Goal: Information Seeking & Learning: Check status

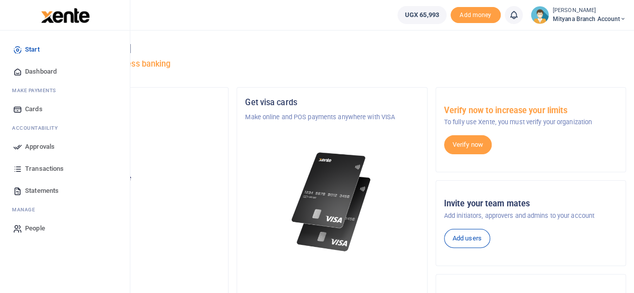
click at [38, 166] on span "Transactions" at bounding box center [44, 169] width 39 height 10
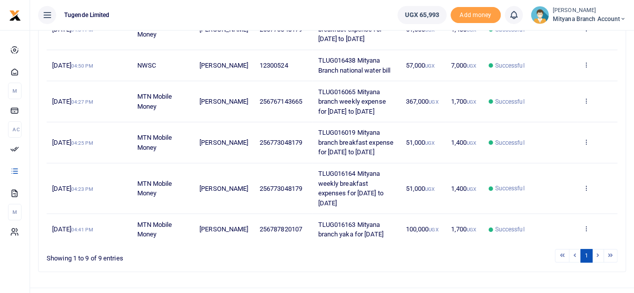
scroll to position [358, 0]
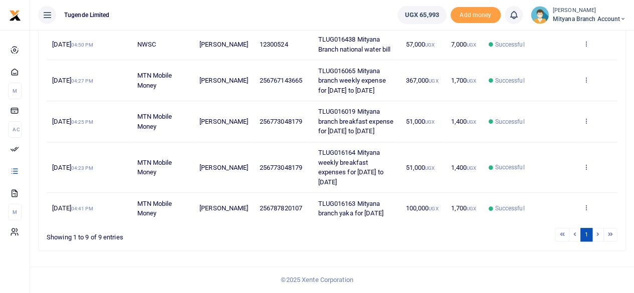
click at [597, 235] on li at bounding box center [598, 235] width 12 height 14
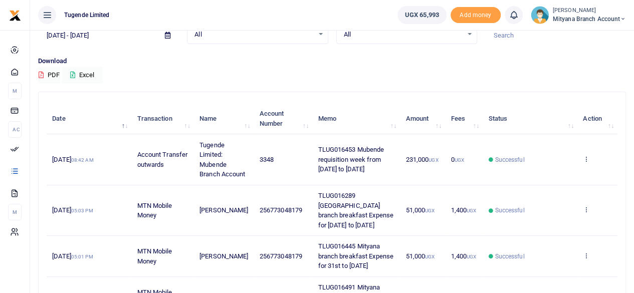
scroll to position [0, 0]
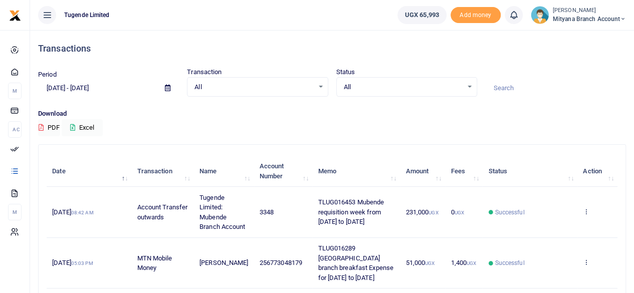
click at [323, 88] on div "All Select an option..." at bounding box center [257, 87] width 140 height 11
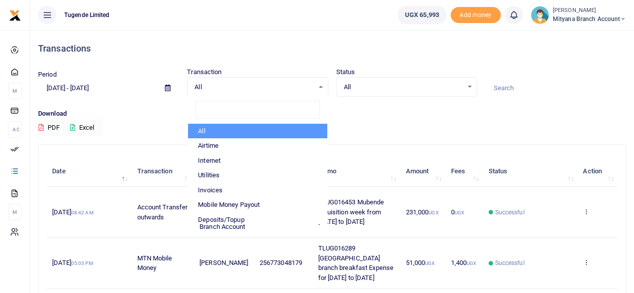
click at [395, 91] on span "All" at bounding box center [403, 87] width 119 height 10
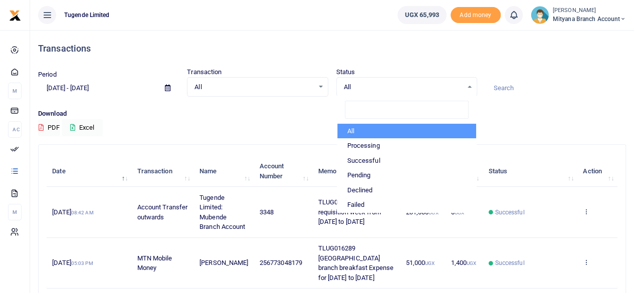
click at [166, 88] on icon at bounding box center [168, 88] width 6 height 7
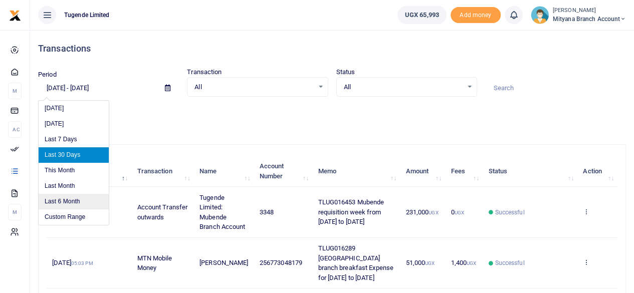
click at [61, 195] on li "Last 6 Month" at bounding box center [74, 202] width 70 height 16
type input "[DATE] - [DATE]"
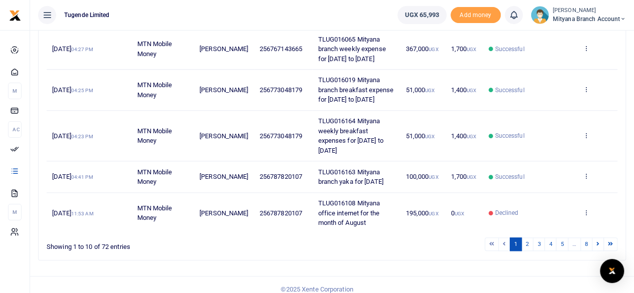
scroll to position [383, 0]
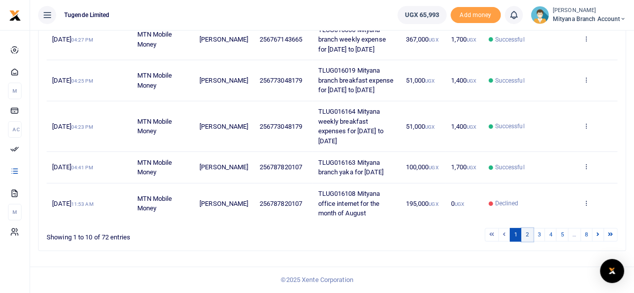
click at [528, 242] on link "2" at bounding box center [527, 235] width 12 height 14
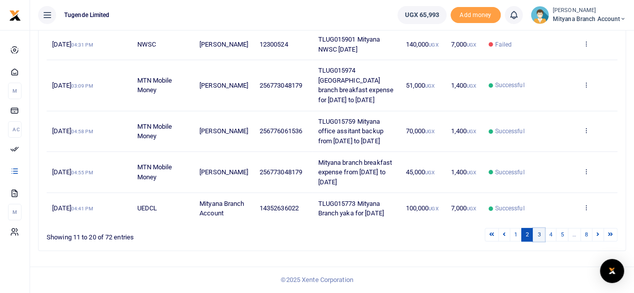
click at [539, 242] on link "3" at bounding box center [539, 235] width 12 height 14
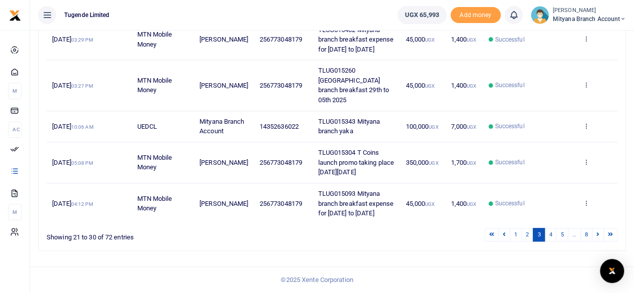
scroll to position [380, 0]
click at [552, 236] on link "4" at bounding box center [550, 235] width 12 height 14
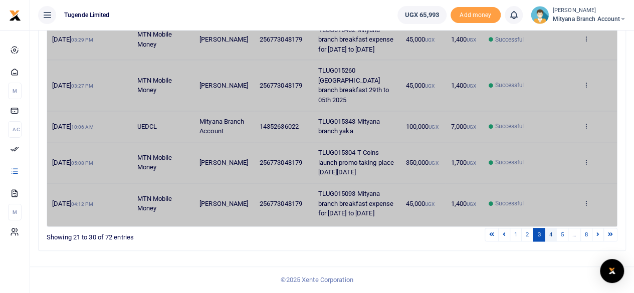
scroll to position [360, 0]
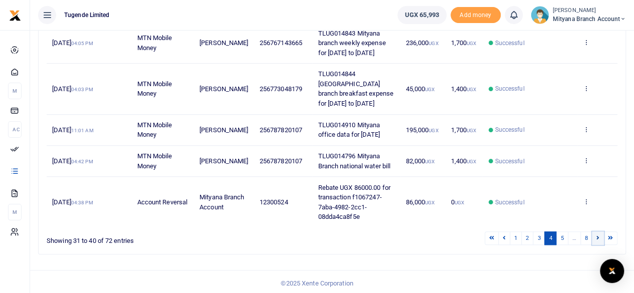
click at [598, 235] on icon at bounding box center [597, 238] width 3 height 6
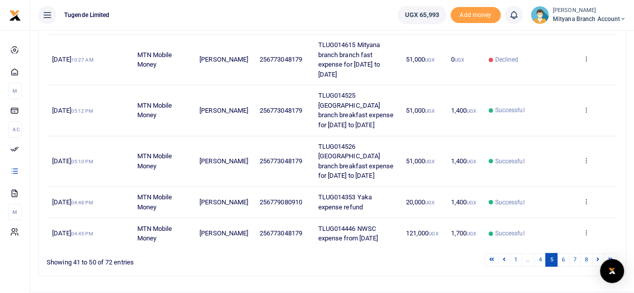
scroll to position [370, 0]
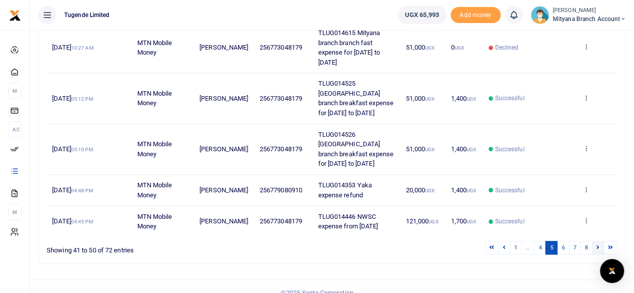
click at [598, 245] on icon at bounding box center [597, 248] width 3 height 6
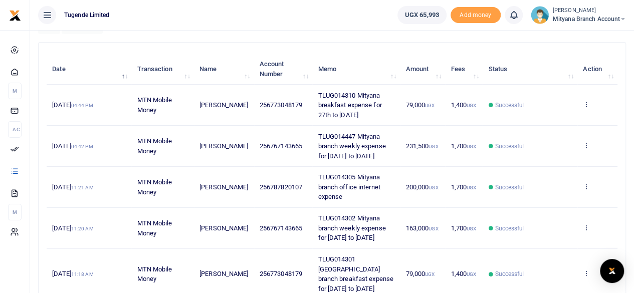
scroll to position [96, 0]
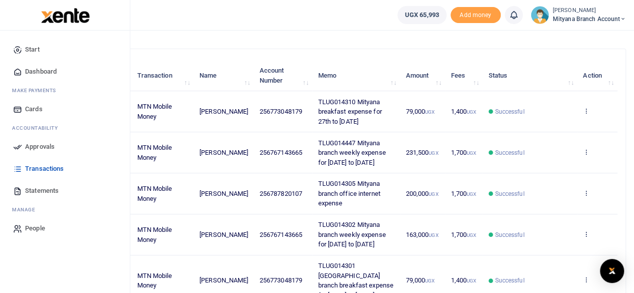
click at [38, 188] on span "Statements" at bounding box center [42, 191] width 34 height 10
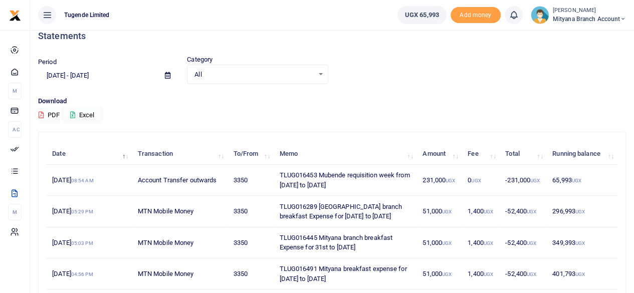
scroll to position [11, 0]
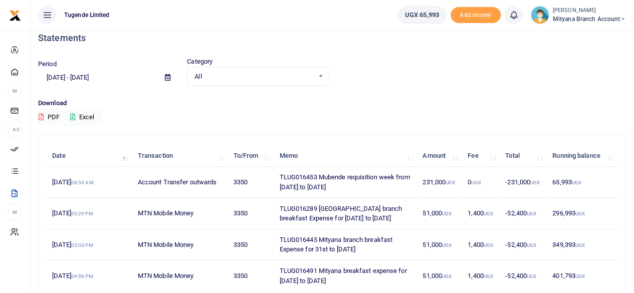
click at [166, 78] on icon at bounding box center [168, 77] width 6 height 7
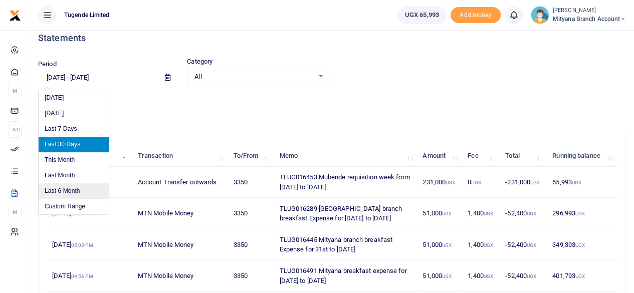
click at [66, 186] on li "Last 6 Month" at bounding box center [74, 191] width 70 height 16
type input "[DATE] - [DATE]"
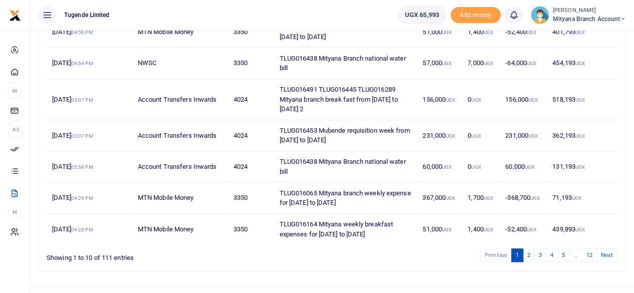
scroll to position [272, 0]
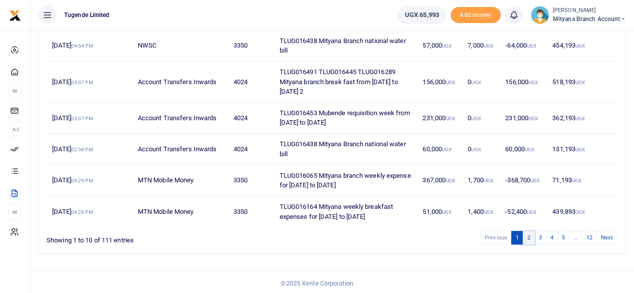
click at [529, 235] on link "2" at bounding box center [529, 238] width 12 height 14
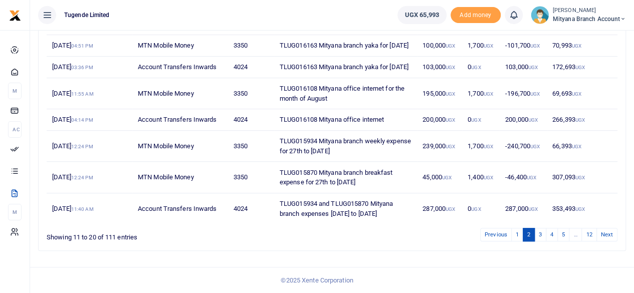
click at [574, 235] on li "…" at bounding box center [575, 235] width 13 height 14
click at [610, 234] on link "Next" at bounding box center [606, 235] width 21 height 14
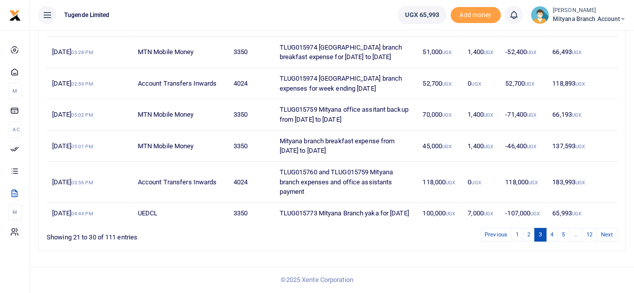
scroll to position [233, 0]
click at [610, 234] on link "Next" at bounding box center [606, 235] width 21 height 14
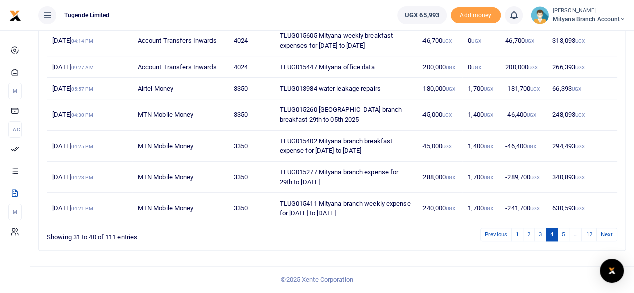
click at [610, 234] on link "Next" at bounding box center [606, 235] width 21 height 14
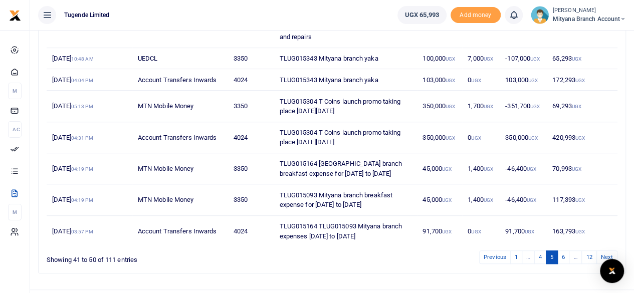
click at [610, 234] on td "163,793 UGX" at bounding box center [582, 231] width 71 height 31
click at [606, 251] on link "Next" at bounding box center [606, 258] width 21 height 14
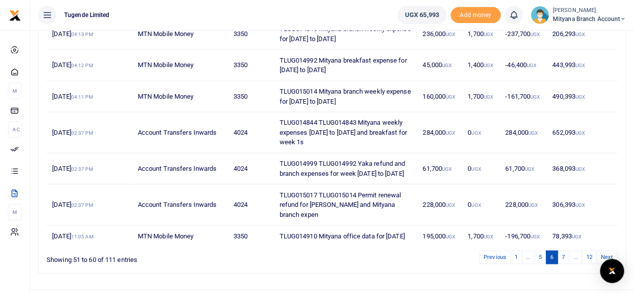
click at [581, 273] on div "Date Transaction To/From Memo Amount Fee Total Running balance 18th Jun 2025 11…" at bounding box center [332, 92] width 587 height 361
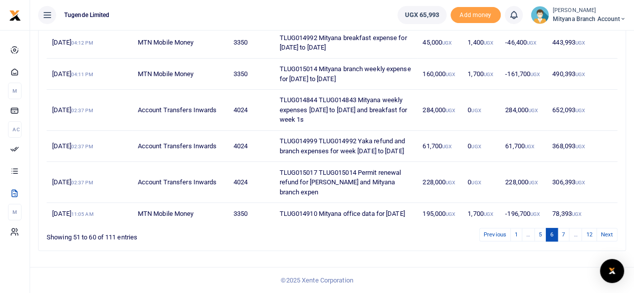
scroll to position [272, 0]
click at [607, 237] on link "Next" at bounding box center [606, 235] width 21 height 14
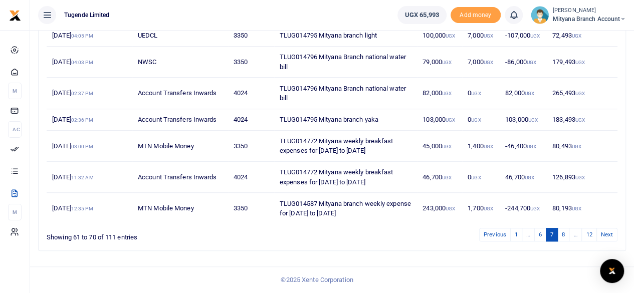
scroll to position [233, 0]
click at [608, 236] on link "Next" at bounding box center [606, 235] width 21 height 14
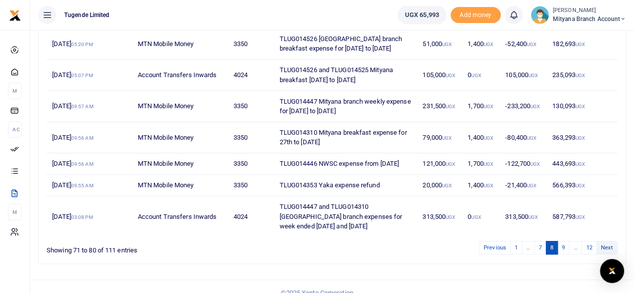
click at [605, 250] on link "Next" at bounding box center [606, 248] width 21 height 14
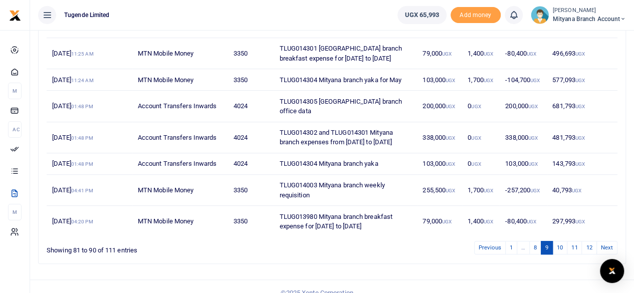
click at [182, 16] on ul "Tugende Limited" at bounding box center [209, 15] width 359 height 30
